Goal: Information Seeking & Learning: Learn about a topic

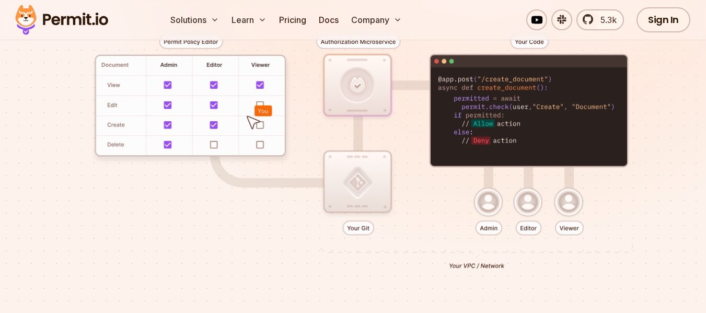
scroll to position [209, 0]
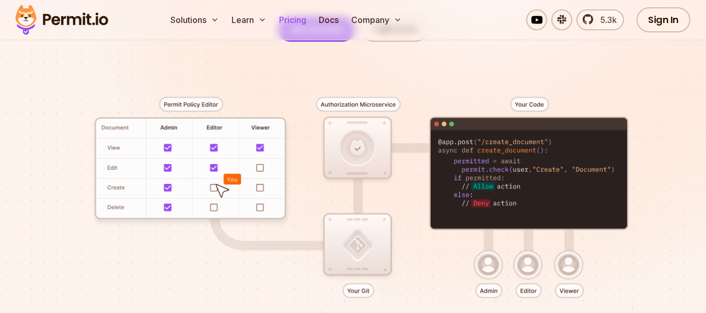
click at [282, 20] on link "Pricing" at bounding box center [293, 19] width 36 height 21
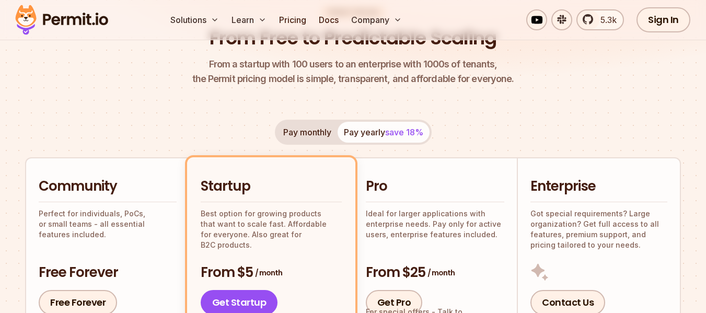
scroll to position [261, 0]
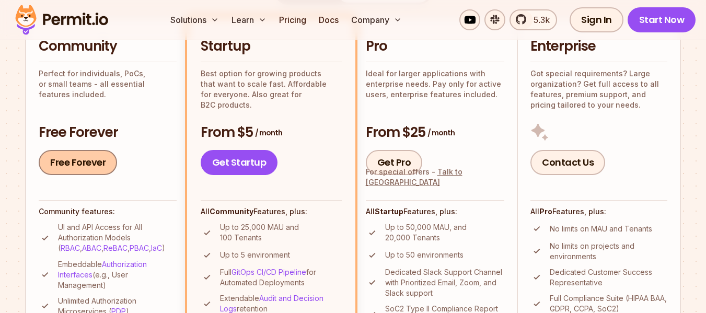
click at [67, 165] on link "Free Forever" at bounding box center [78, 162] width 78 height 25
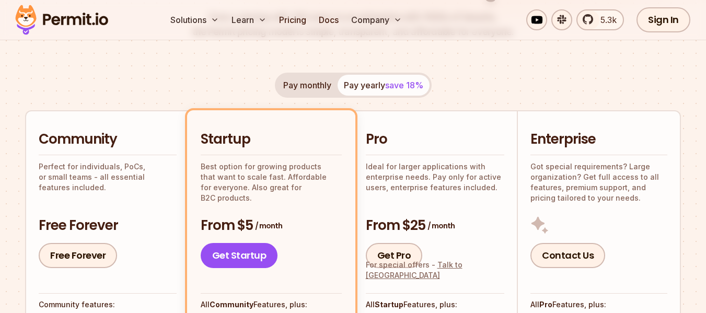
scroll to position [0, 0]
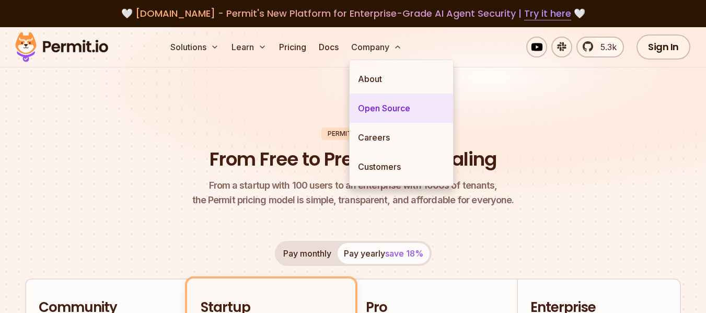
click at [370, 110] on link "Open Source" at bounding box center [401, 108] width 103 height 29
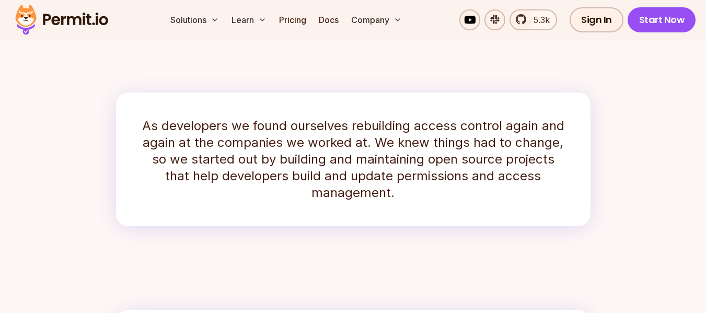
scroll to position [209, 0]
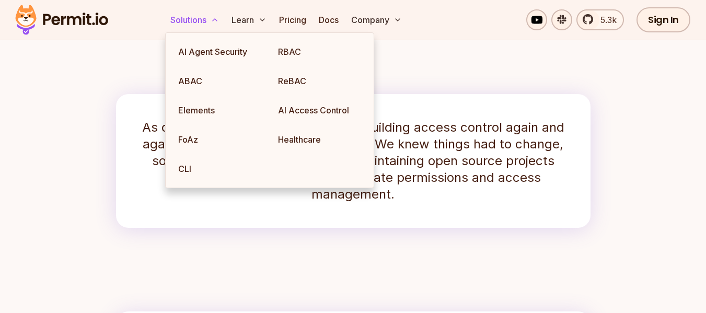
click at [185, 18] on button "Solutions" at bounding box center [194, 19] width 57 height 21
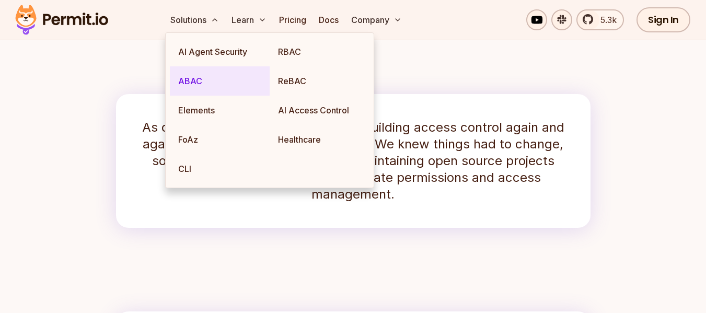
click at [194, 77] on link "ABAC" at bounding box center [220, 80] width 100 height 29
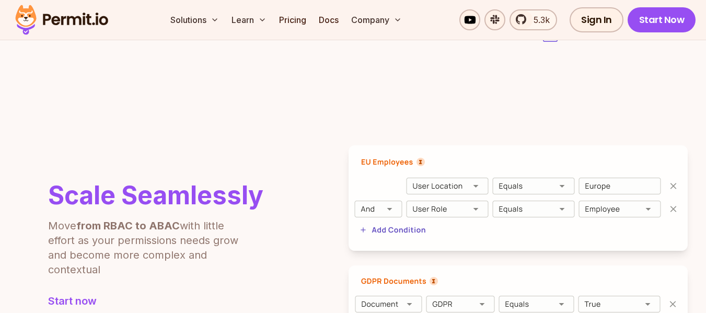
scroll to position [313, 0]
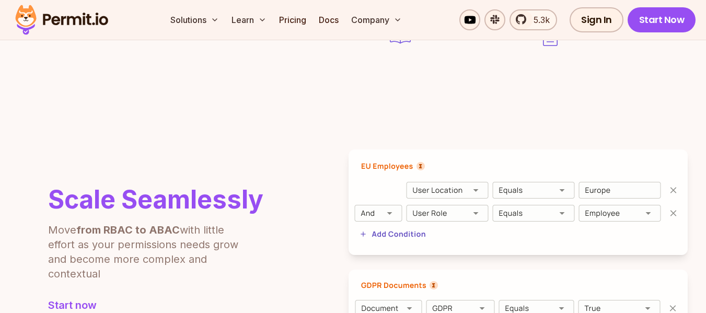
click at [433, 188] on img at bounding box center [517, 202] width 339 height 106
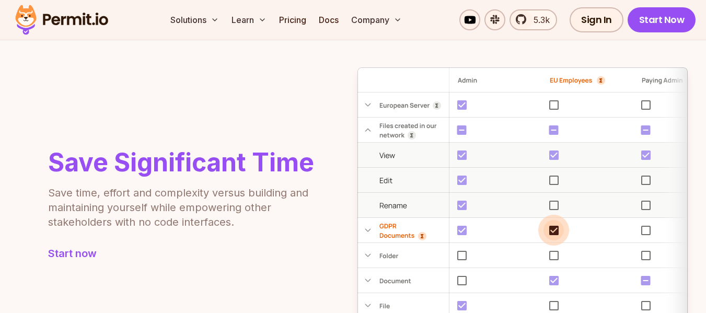
scroll to position [993, 0]
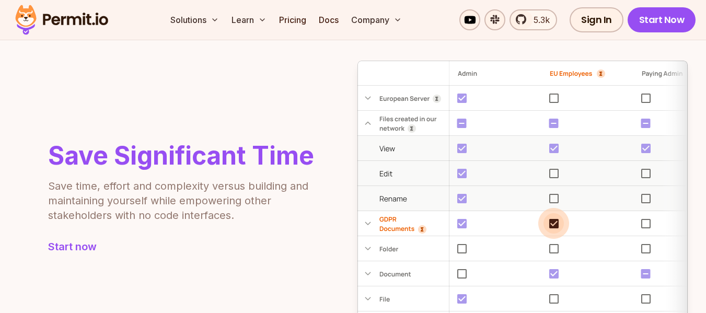
click at [640, 88] on img at bounding box center [522, 199] width 330 height 276
click at [644, 95] on img at bounding box center [522, 199] width 330 height 276
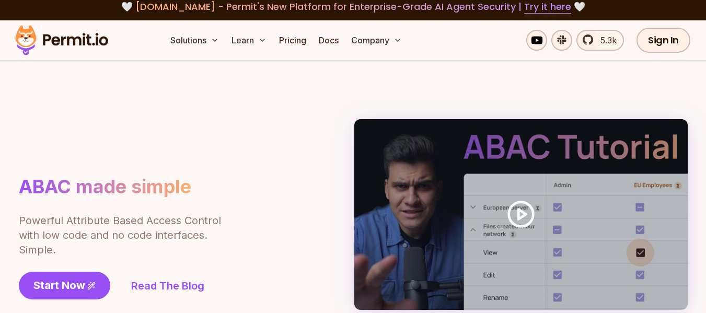
scroll to position [0, 0]
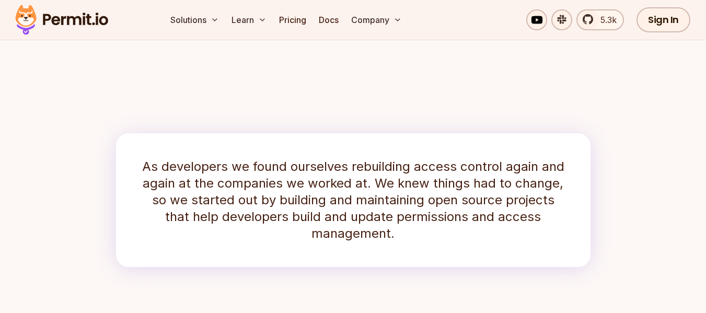
scroll to position [209, 0]
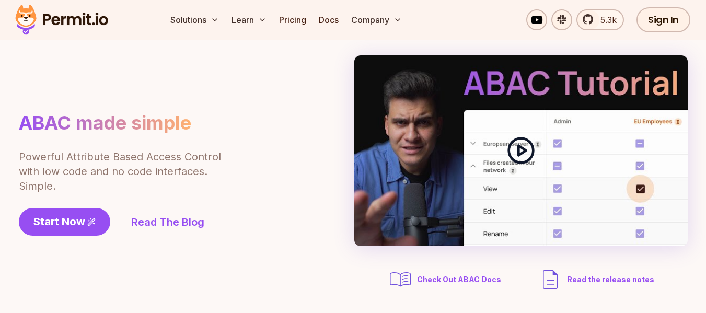
scroll to position [52, 0]
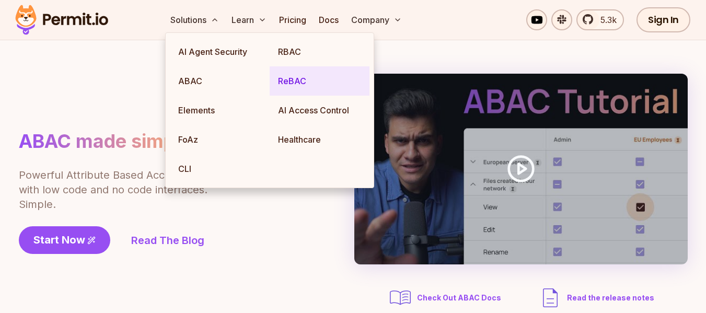
click at [292, 78] on link "ReBAC" at bounding box center [320, 80] width 100 height 29
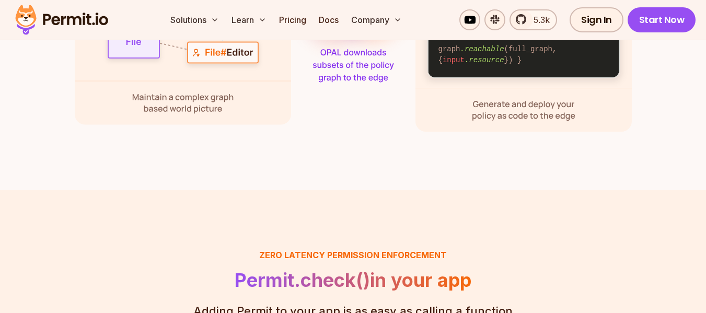
scroll to position [1881, 0]
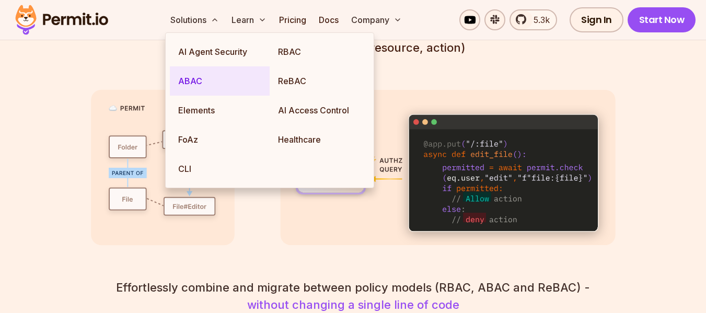
click at [184, 81] on link "ABAC" at bounding box center [220, 80] width 100 height 29
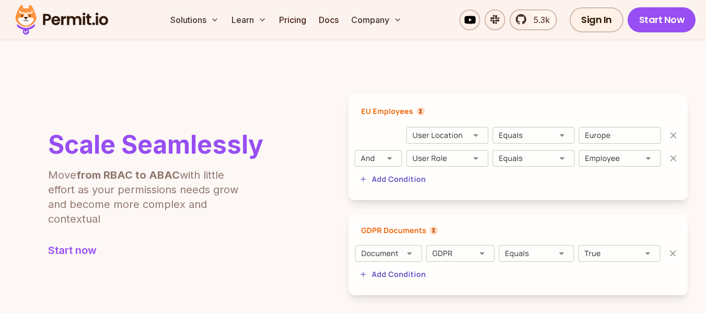
scroll to position [470, 0]
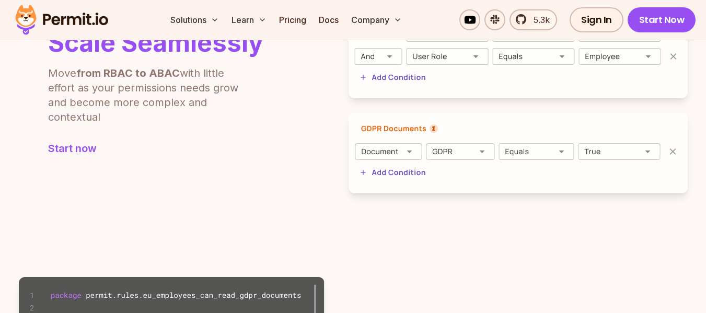
click at [422, 152] on img at bounding box center [517, 153] width 339 height 80
click at [446, 152] on img at bounding box center [517, 153] width 339 height 80
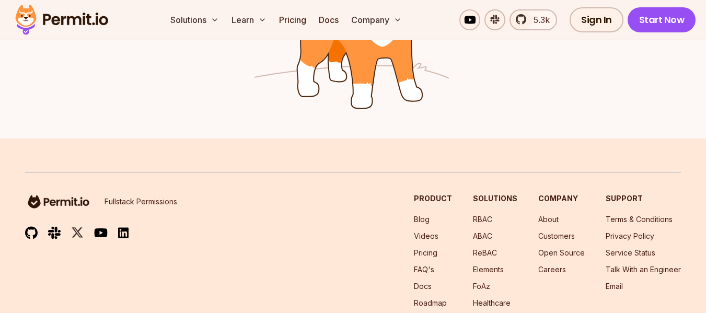
scroll to position [1614, 0]
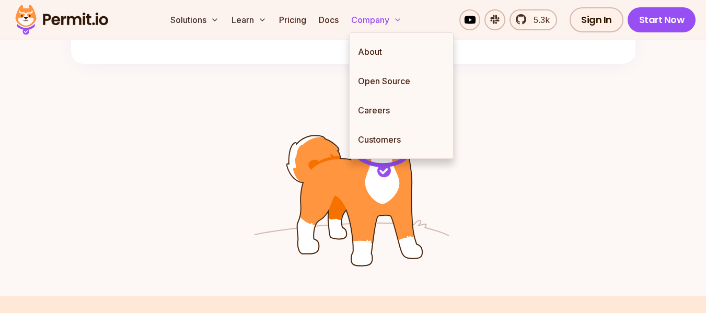
click at [363, 19] on button "Company" at bounding box center [376, 19] width 59 height 21
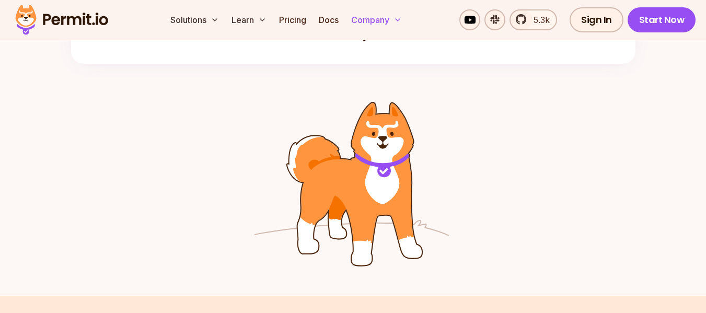
click at [363, 19] on button "Company" at bounding box center [376, 19] width 59 height 21
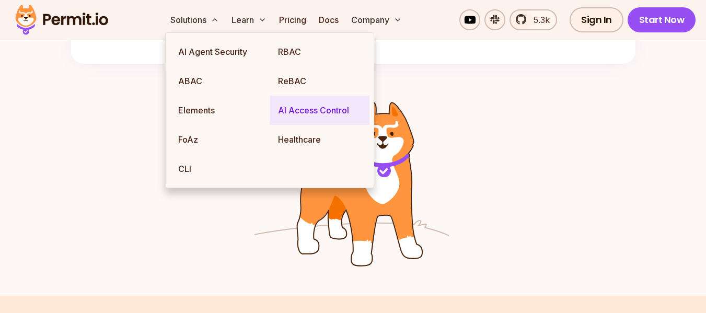
click at [320, 109] on link "AI Access Control" at bounding box center [320, 110] width 100 height 29
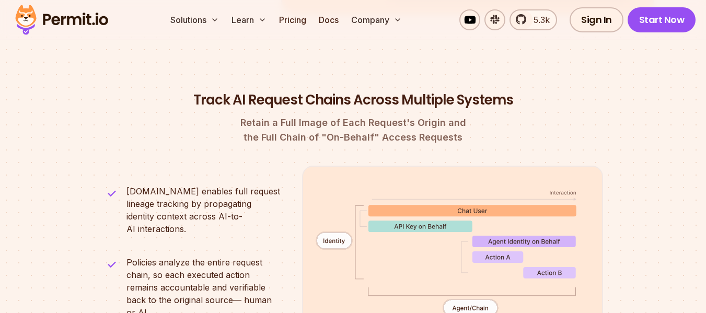
scroll to position [2717, 0]
